Goal: Check status: Check status

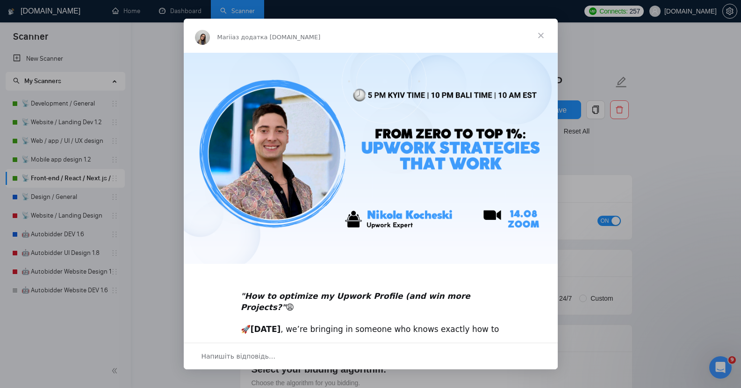
click at [540, 34] on span "Закрити" at bounding box center [541, 36] width 34 height 34
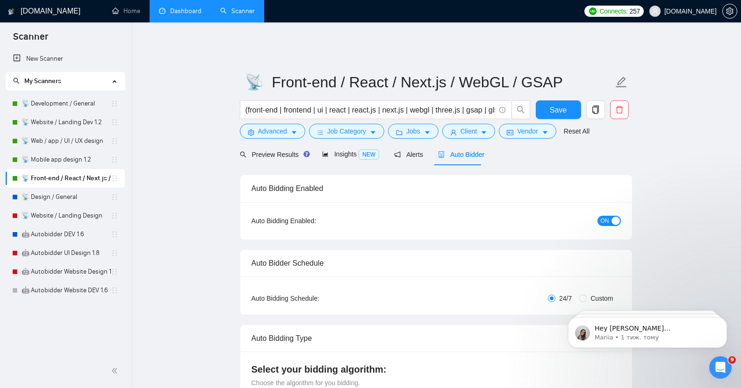
click at [173, 15] on link "Dashboard" at bounding box center [180, 11] width 43 height 8
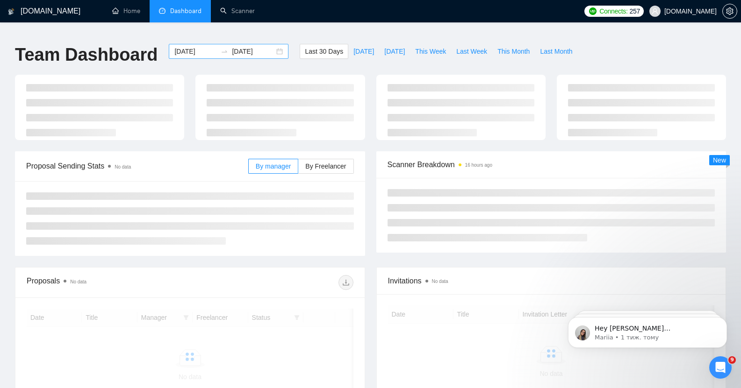
click at [181, 44] on div "[DATE] [DATE]" at bounding box center [229, 51] width 120 height 15
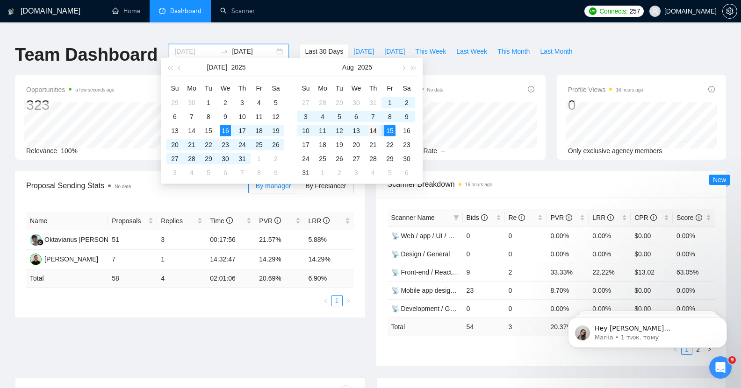
type input "[DATE]"
click at [372, 130] on div "14" at bounding box center [372, 130] width 11 height 11
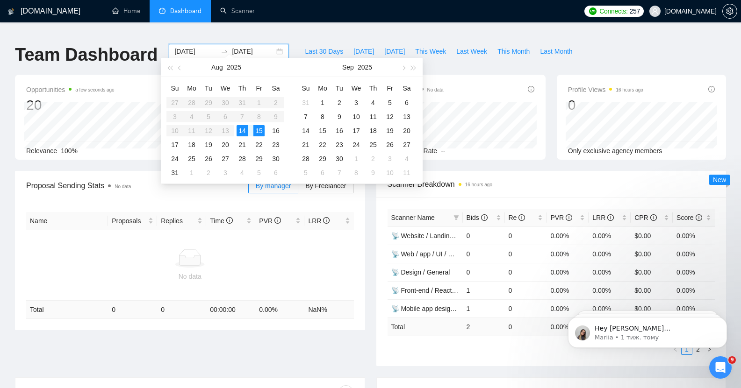
click at [232, 46] on input "[DATE]" at bounding box center [253, 51] width 43 height 10
type input "[DATE]"
click at [243, 129] on div "14" at bounding box center [242, 130] width 11 height 11
